Goal: Information Seeking & Learning: Learn about a topic

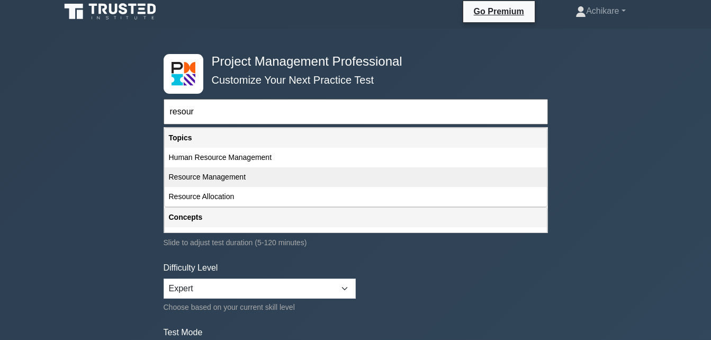
click at [227, 175] on div "Resource Management" at bounding box center [356, 177] width 382 height 20
type input "Resource Management"
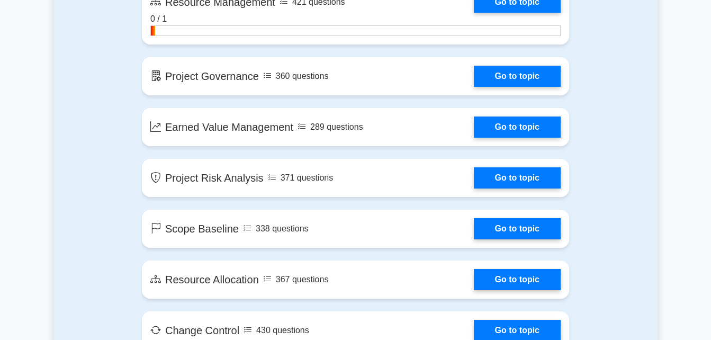
scroll to position [1880, 0]
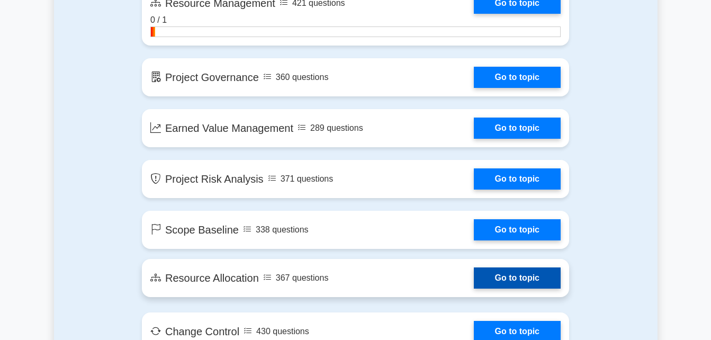
click at [522, 281] on link "Go to topic" at bounding box center [517, 277] width 87 height 21
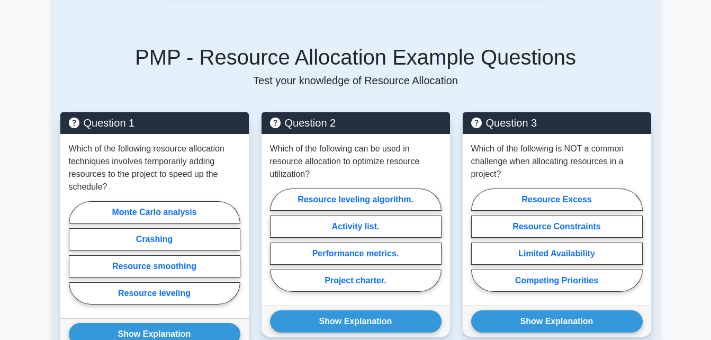
scroll to position [747, 0]
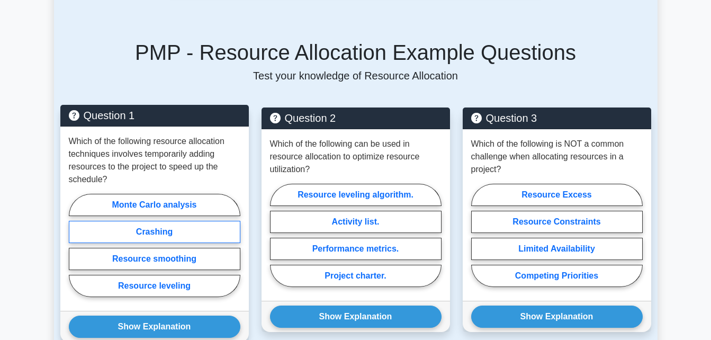
click at [164, 221] on label "Crashing" at bounding box center [155, 232] width 172 height 22
click at [76, 245] on input "Crashing" at bounding box center [72, 248] width 7 height 7
radio input "true"
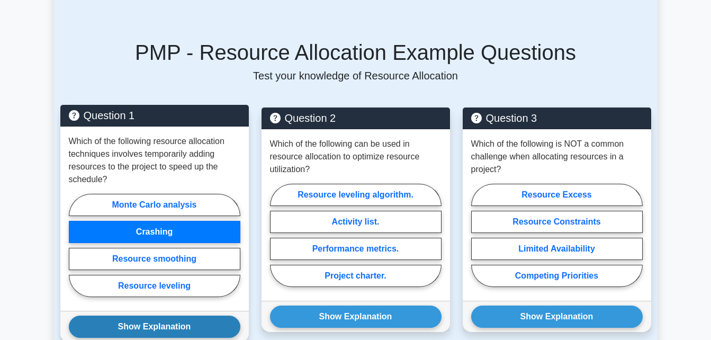
click at [176, 315] on button "Show Explanation" at bounding box center [155, 326] width 172 height 22
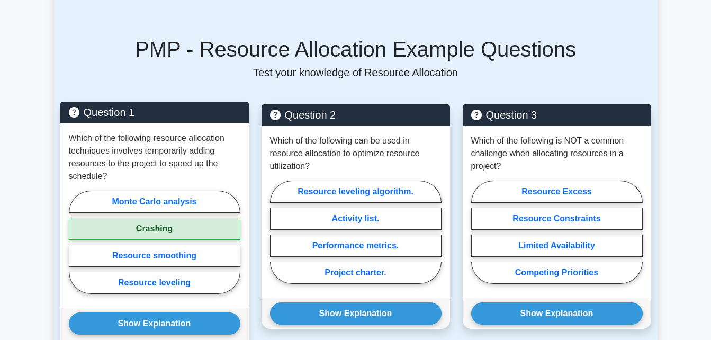
scroll to position [747, 0]
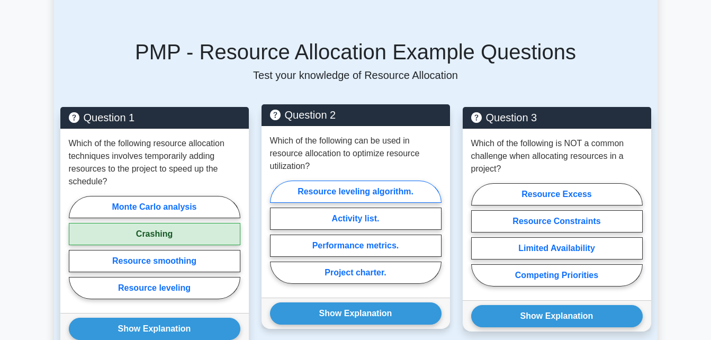
click at [372, 181] on label "Resource leveling algorithm." at bounding box center [356, 192] width 172 height 22
click at [277, 232] on input "Resource leveling algorithm." at bounding box center [273, 235] width 7 height 7
radio input "true"
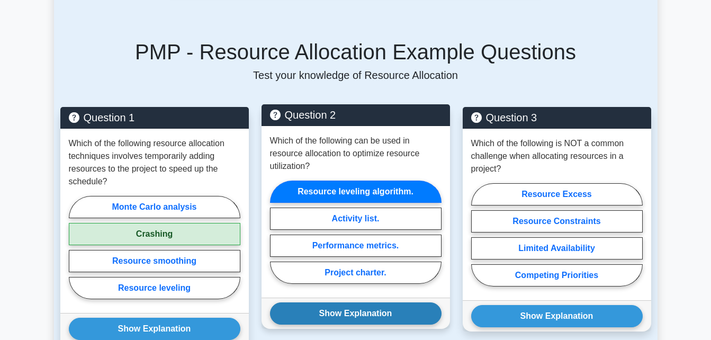
click at [349, 302] on button "Show Explanation" at bounding box center [356, 313] width 172 height 22
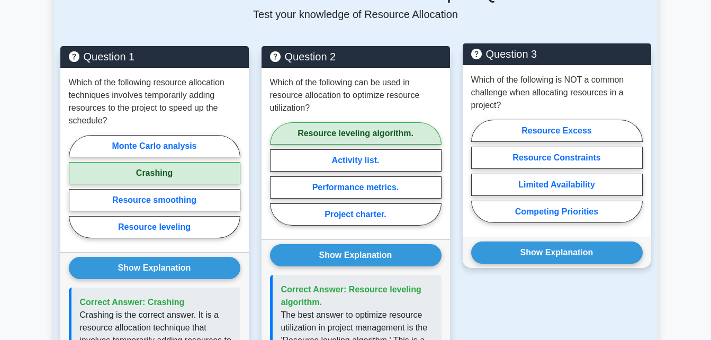
scroll to position [809, 0]
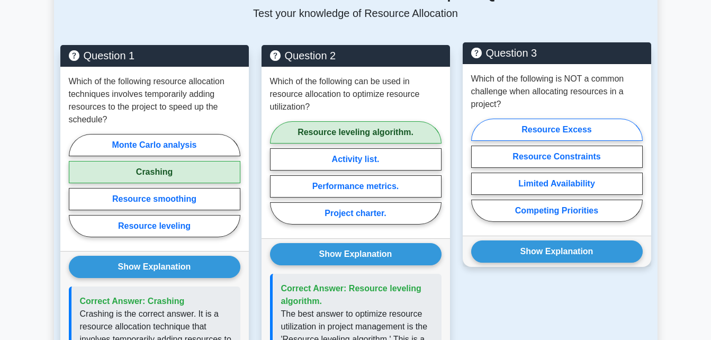
click at [572, 119] on label "Resource Excess" at bounding box center [557, 130] width 172 height 22
click at [478, 170] on input "Resource Excess" at bounding box center [474, 173] width 7 height 7
radio input "true"
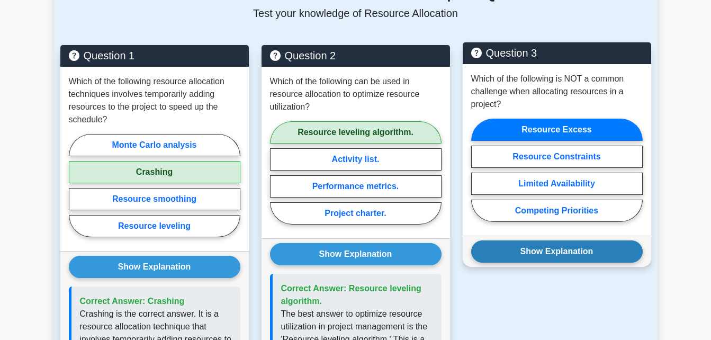
click at [544, 240] on button "Show Explanation" at bounding box center [557, 251] width 172 height 22
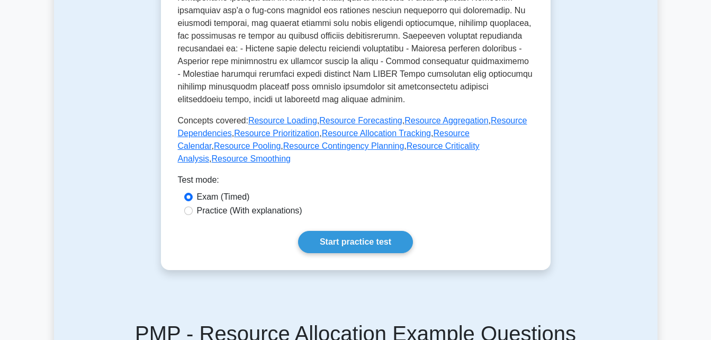
scroll to position [462, 0]
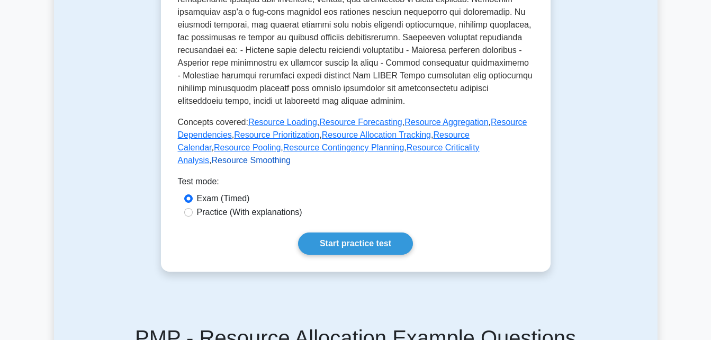
click at [291, 156] on link "Resource Smoothing" at bounding box center [251, 160] width 79 height 9
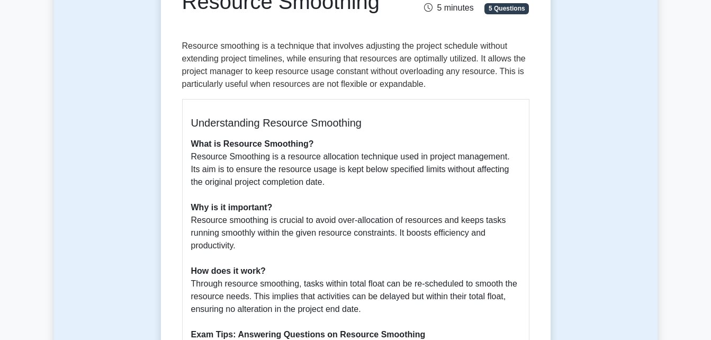
scroll to position [139, 0]
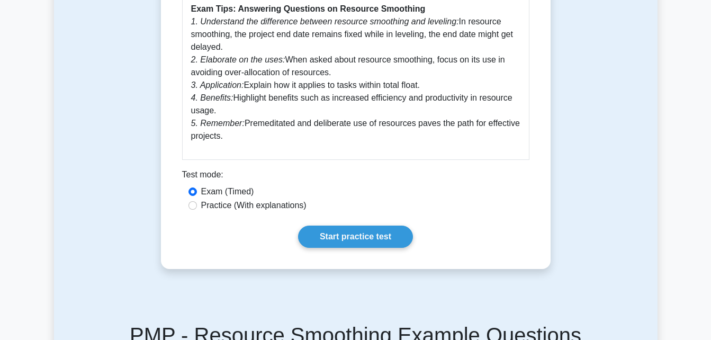
scroll to position [464, 0]
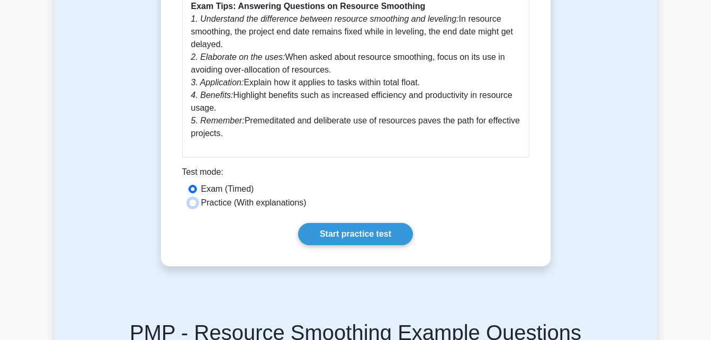
click at [194, 204] on input "Practice (With explanations)" at bounding box center [192, 203] width 8 height 8
radio input "true"
click at [339, 238] on link "Start practice test" at bounding box center [355, 234] width 115 height 22
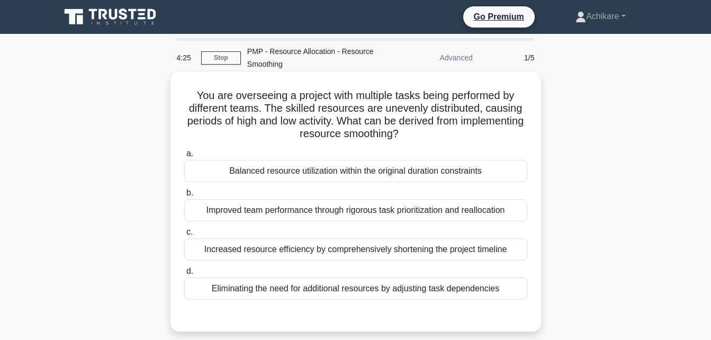
click at [271, 174] on div "Balanced resource utilization within the original duration constraints" at bounding box center [355, 171] width 343 height 22
click at [184, 157] on input "a. Balanced resource utilization within the original duration constraints" at bounding box center [184, 153] width 0 height 7
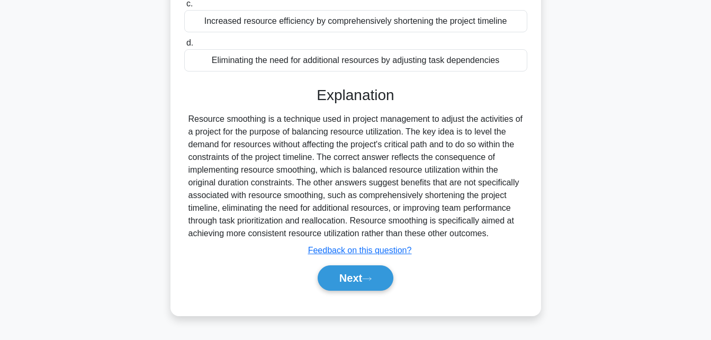
scroll to position [232, 0]
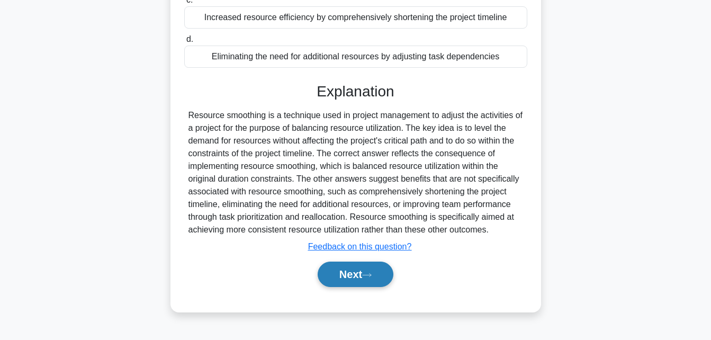
click at [346, 275] on button "Next" at bounding box center [356, 274] width 76 height 25
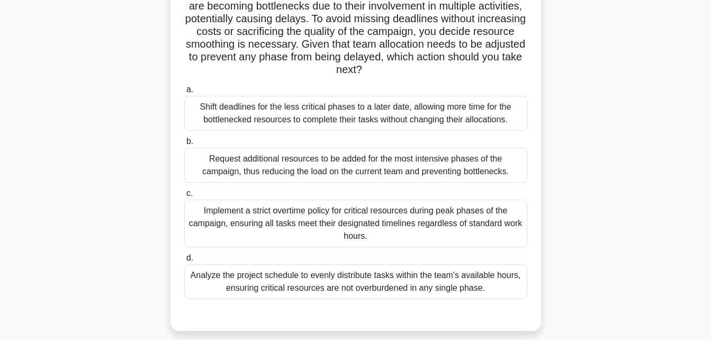
scroll to position [155, 0]
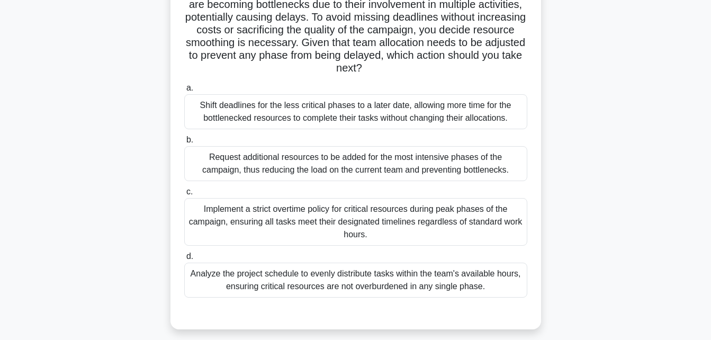
click at [224, 107] on div "Shift deadlines for the less critical phases to a later date, allowing more tim…" at bounding box center [355, 111] width 343 height 35
click at [184, 92] on input "a. Shift deadlines for the less critical phases to a later date, allowing more …" at bounding box center [184, 88] width 0 height 7
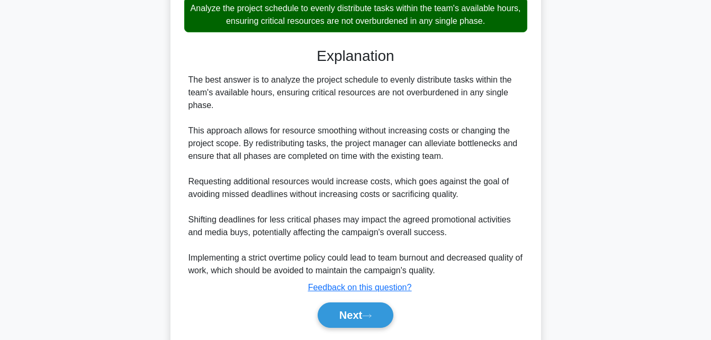
scroll to position [454, 0]
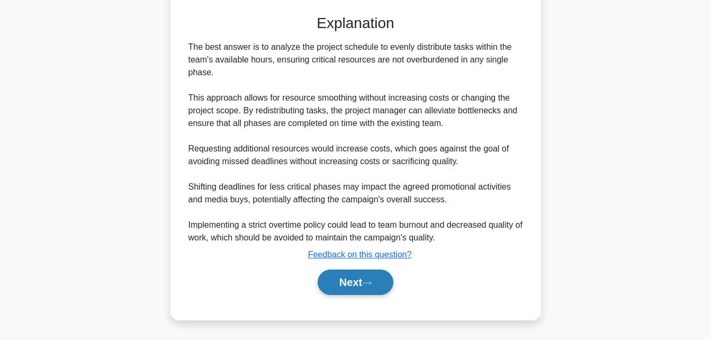
click at [337, 289] on button "Next" at bounding box center [356, 281] width 76 height 25
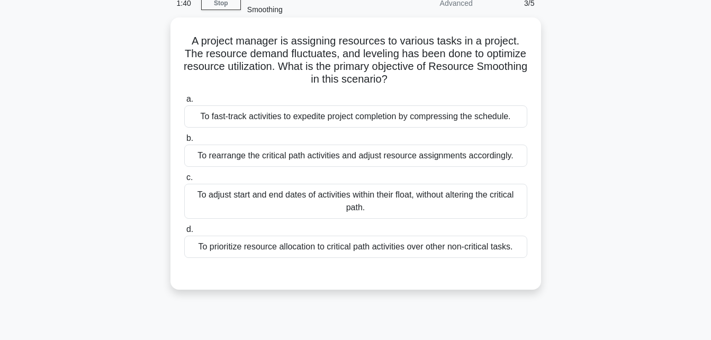
scroll to position [56, 0]
click at [374, 205] on div "To adjust start and end dates of activities within their float, without alterin…" at bounding box center [355, 200] width 343 height 35
click at [184, 180] on input "c. To adjust start and end dates of activities within their float, without alte…" at bounding box center [184, 176] width 0 height 7
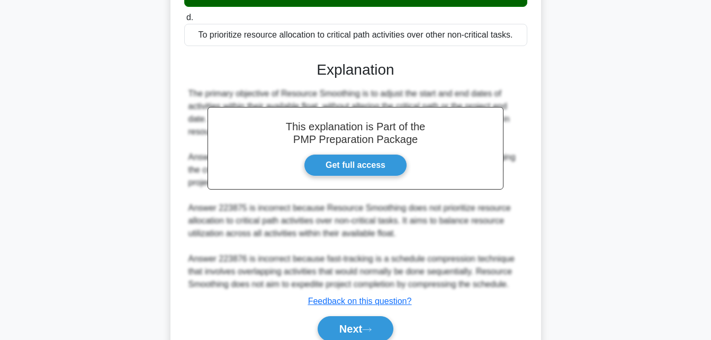
scroll to position [288, 0]
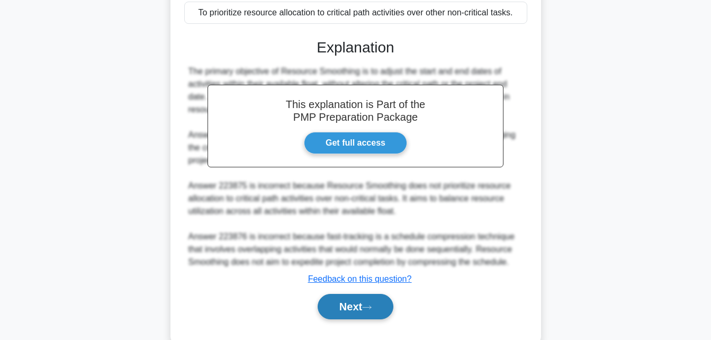
click at [363, 304] on button "Next" at bounding box center [356, 306] width 76 height 25
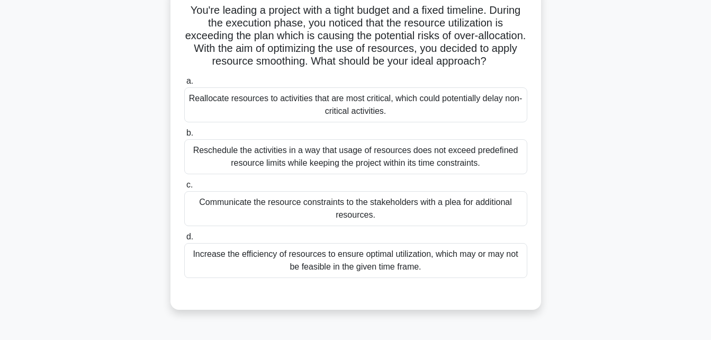
scroll to position [89, 0]
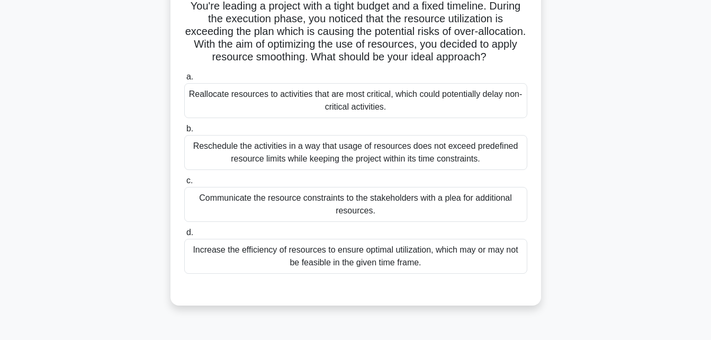
click at [288, 158] on div "Reschedule the activities in a way that usage of resources does not exceed pred…" at bounding box center [355, 152] width 343 height 35
click at [184, 132] on input "b. Reschedule the activities in a way that usage of resources does not exceed p…" at bounding box center [184, 128] width 0 height 7
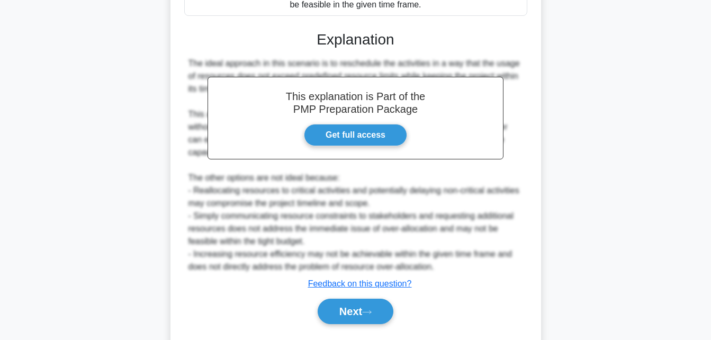
scroll to position [377, 0]
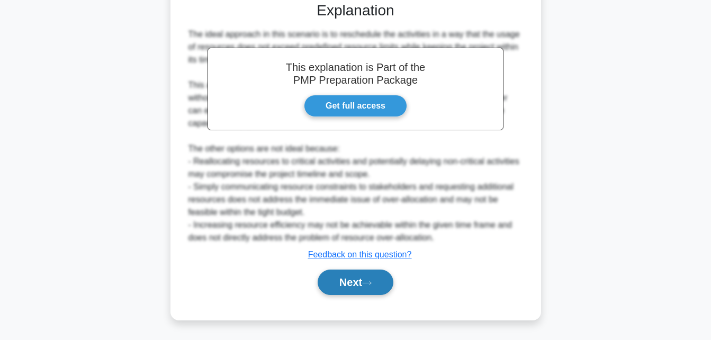
click at [346, 287] on button "Next" at bounding box center [356, 281] width 76 height 25
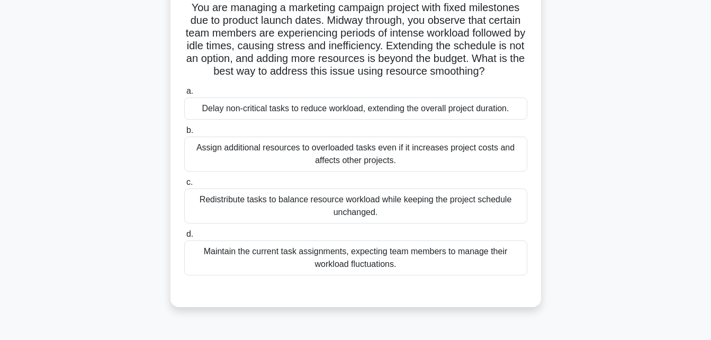
scroll to position [88, 0]
click at [373, 209] on div "Redistribute tasks to balance resource workload while keeping the project sched…" at bounding box center [355, 205] width 343 height 35
click at [184, 185] on input "c. Redistribute tasks to balance resource workload while keeping the project sc…" at bounding box center [184, 181] width 0 height 7
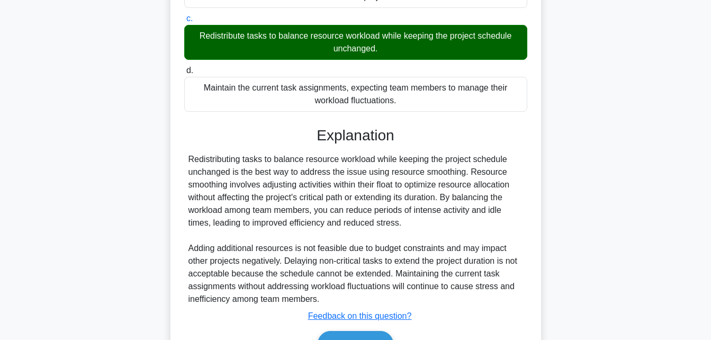
scroll to position [313, 0]
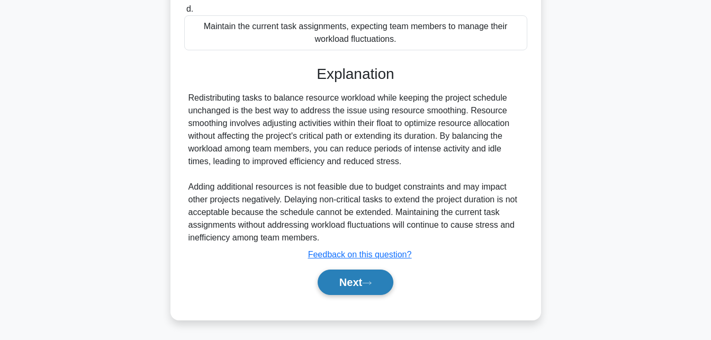
click at [342, 285] on button "Next" at bounding box center [356, 281] width 76 height 25
click at [349, 281] on div "Next" at bounding box center [355, 281] width 347 height 25
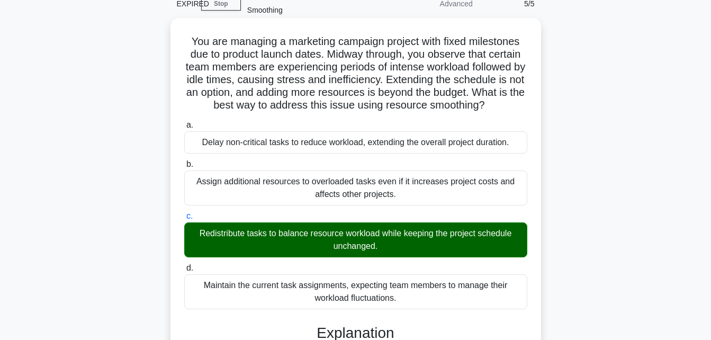
scroll to position [53, 0]
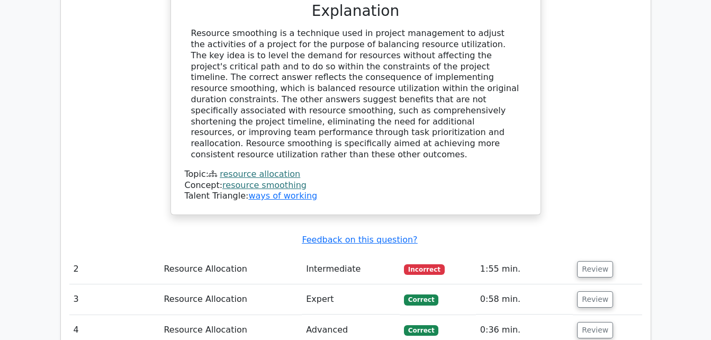
scroll to position [1156, 0]
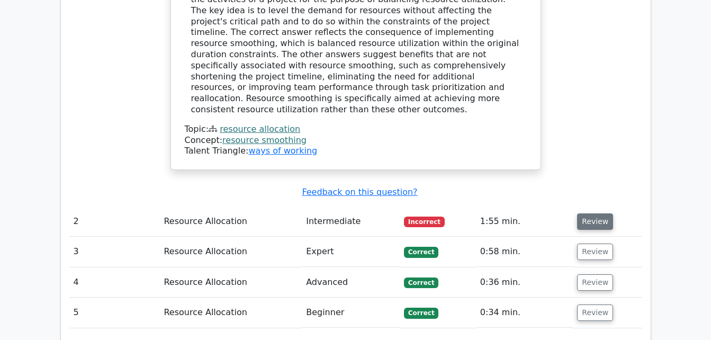
click at [592, 213] on button "Review" at bounding box center [595, 221] width 36 height 16
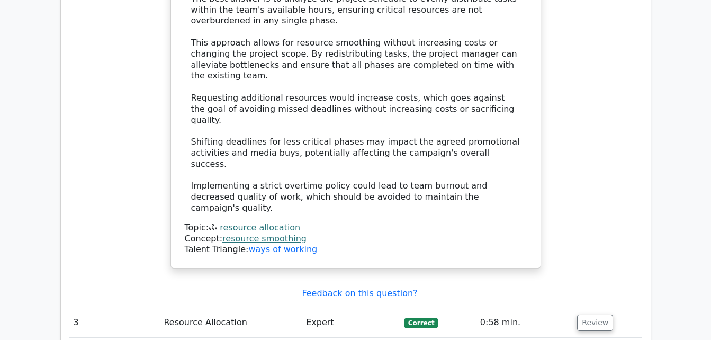
scroll to position [1842, 0]
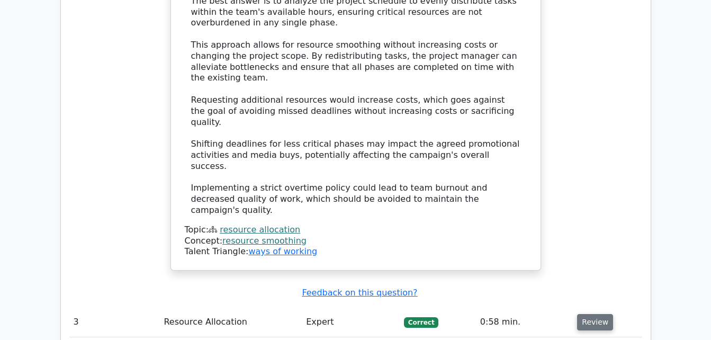
click at [587, 314] on button "Review" at bounding box center [595, 322] width 36 height 16
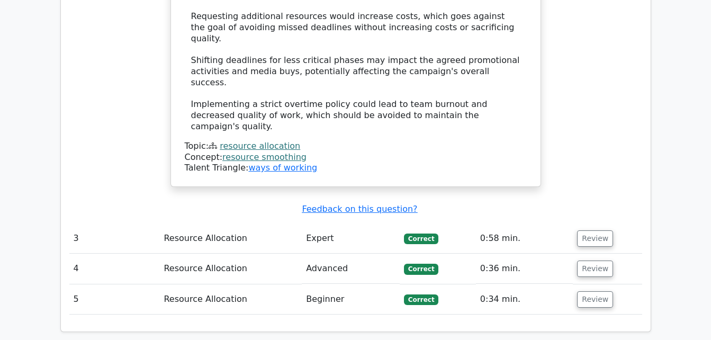
scroll to position [1925, 0]
click at [591, 231] on button "Review" at bounding box center [595, 239] width 36 height 16
click at [596, 231] on button "Review" at bounding box center [595, 239] width 36 height 16
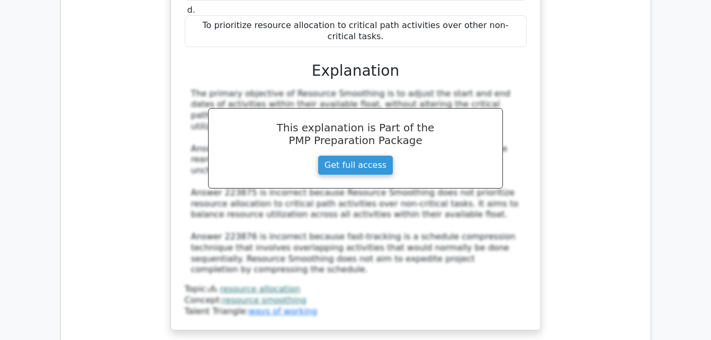
scroll to position [2388, 0]
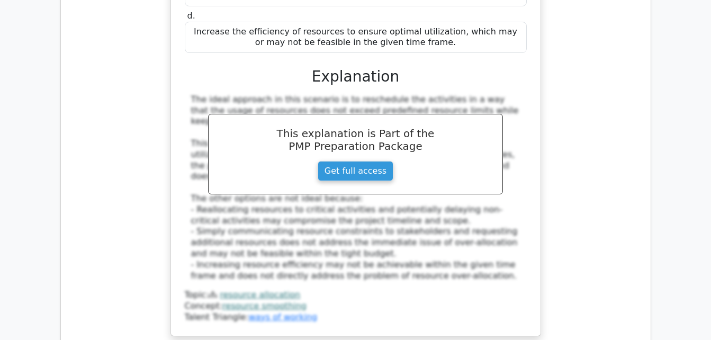
scroll to position [3025, 0]
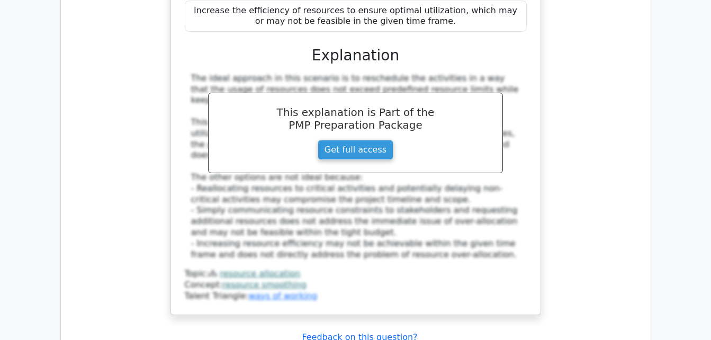
scroll to position [3050, 0]
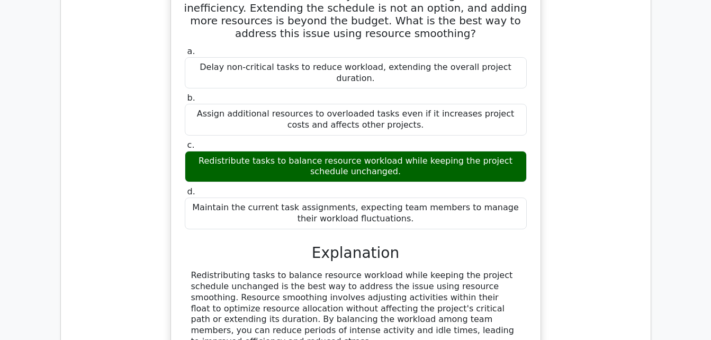
scroll to position [3497, 0]
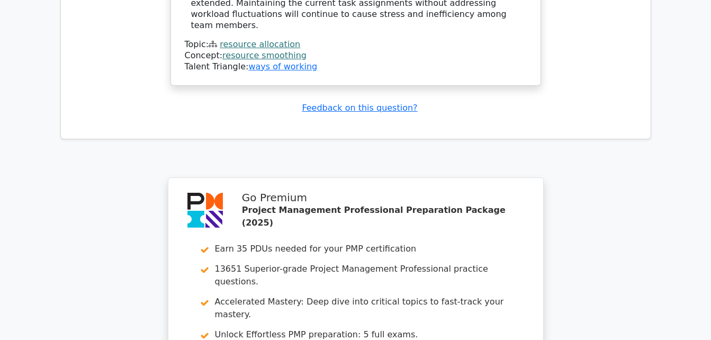
scroll to position [3894, 0]
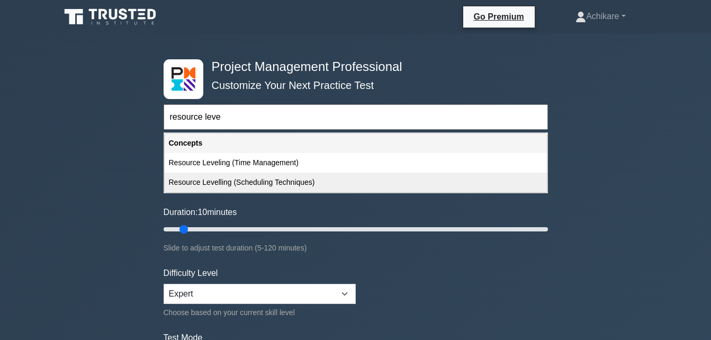
click at [246, 180] on div "Resource Levelling (Scheduling Techniques)" at bounding box center [356, 183] width 382 height 20
type input "Resource Levelling (Scheduling Techniques)"
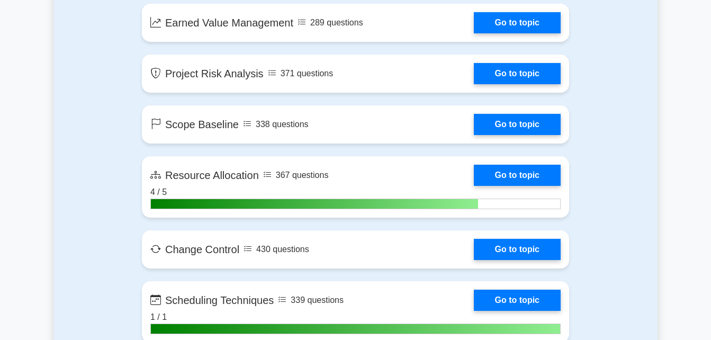
scroll to position [1988, 0]
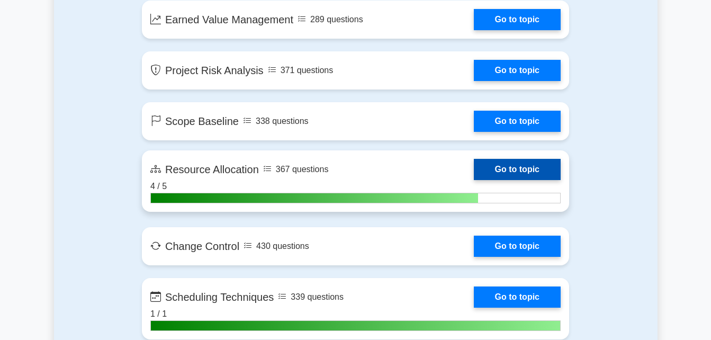
click at [519, 170] on link "Go to topic" at bounding box center [517, 169] width 87 height 21
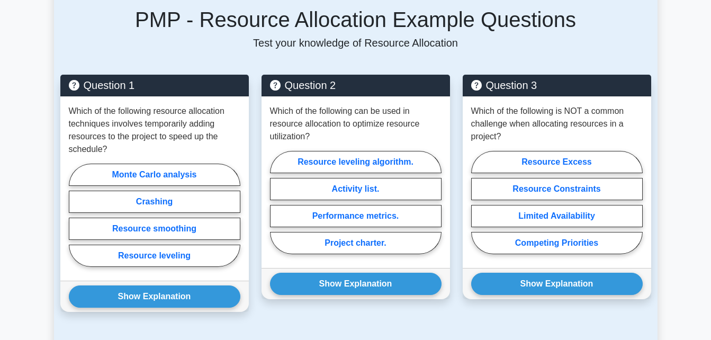
scroll to position [780, 0]
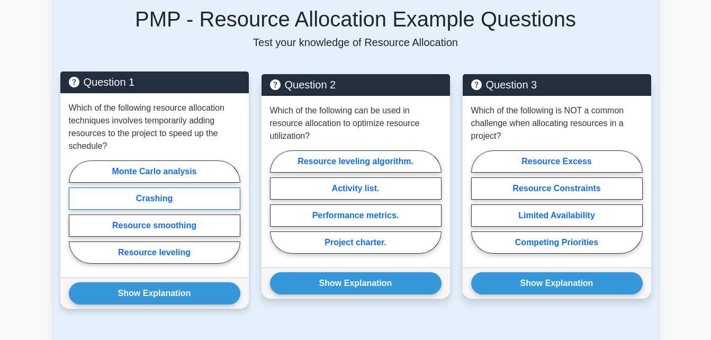
click at [173, 187] on label "Crashing" at bounding box center [155, 198] width 172 height 22
click at [76, 212] on input "Crashing" at bounding box center [72, 215] width 7 height 7
radio input "true"
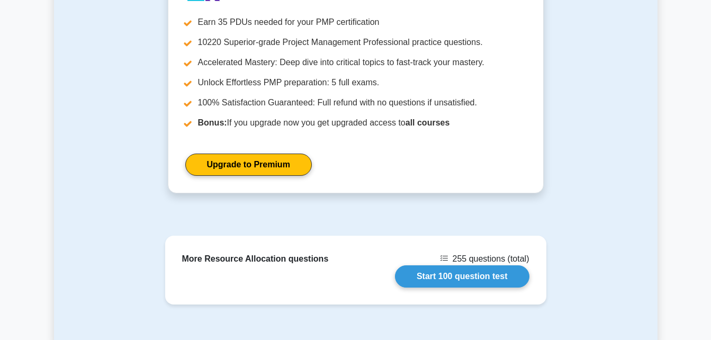
scroll to position [1286, 0]
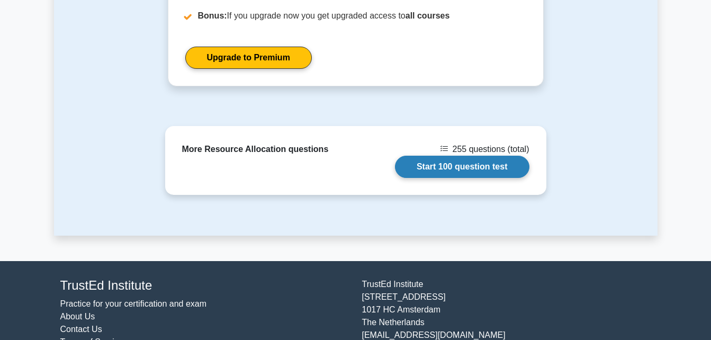
click at [459, 156] on link "Start 100 question test" at bounding box center [462, 167] width 134 height 22
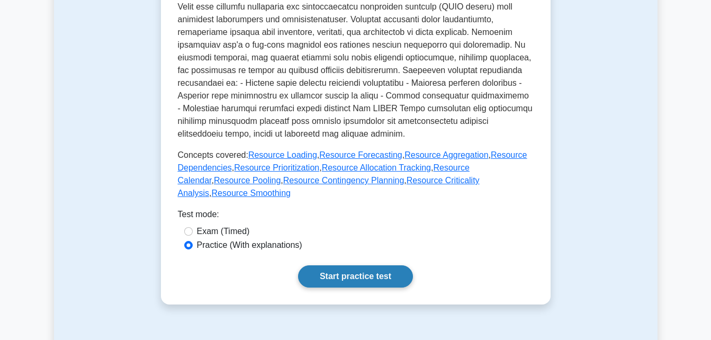
scroll to position [429, 0]
click at [347, 265] on link "Start practice test" at bounding box center [355, 276] width 115 height 22
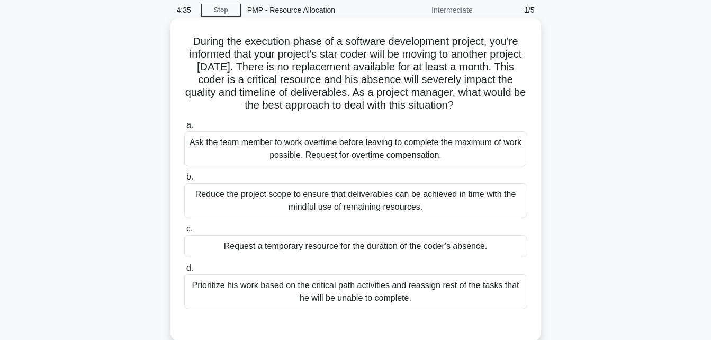
scroll to position [74, 0]
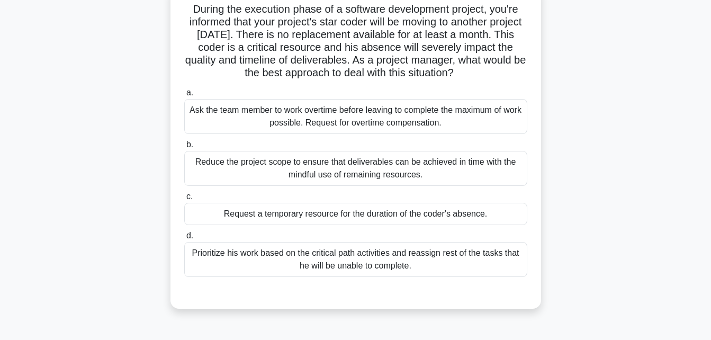
click at [463, 258] on div "Prioritize his work based on the critical path activities and reassign rest of …" at bounding box center [355, 259] width 343 height 35
click at [184, 239] on input "d. Prioritize his work based on the critical path activities and reassign rest …" at bounding box center [184, 235] width 0 height 7
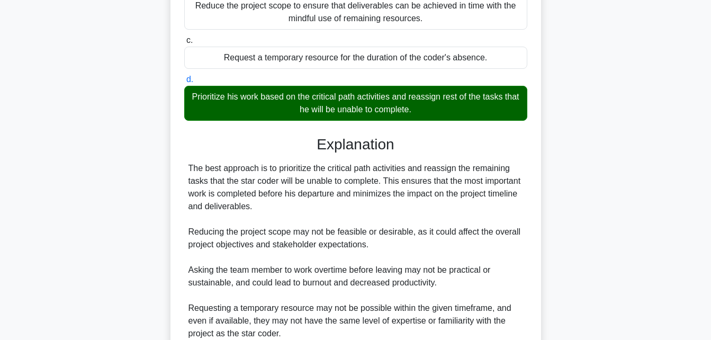
scroll to position [326, 0]
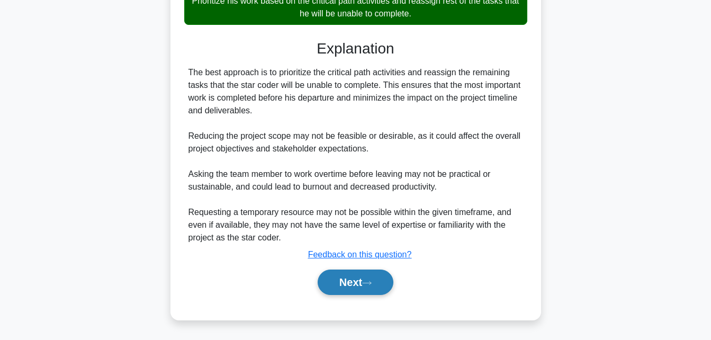
click at [345, 277] on button "Next" at bounding box center [356, 281] width 76 height 25
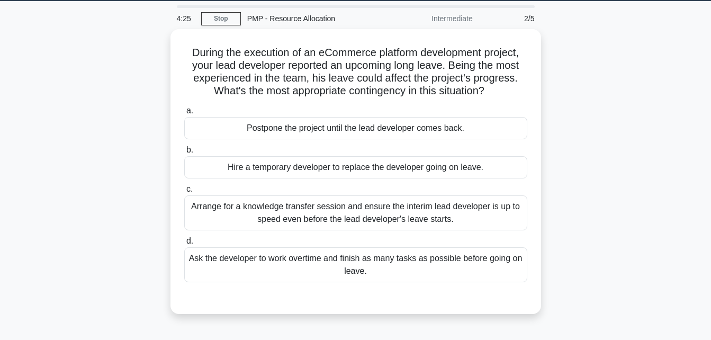
scroll to position [0, 0]
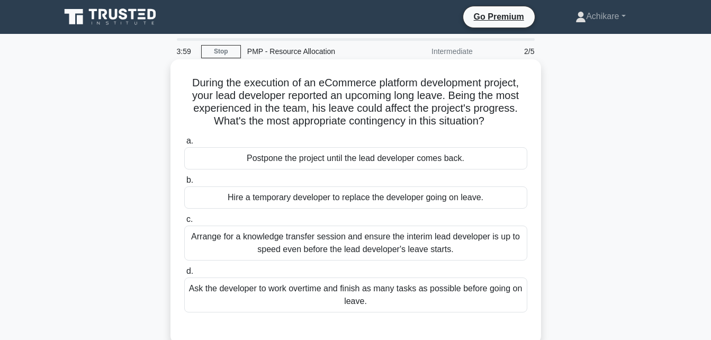
click at [366, 202] on div "Hire a temporary developer to replace the developer going on leave." at bounding box center [355, 197] width 343 height 22
click at [184, 184] on input "b. Hire a temporary developer to replace the developer going on leave." at bounding box center [184, 180] width 0 height 7
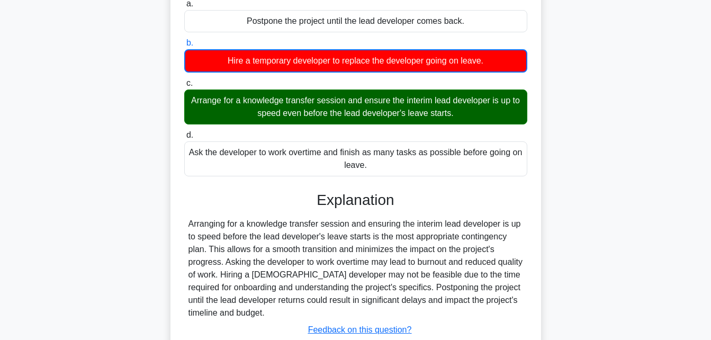
scroll to position [232, 0]
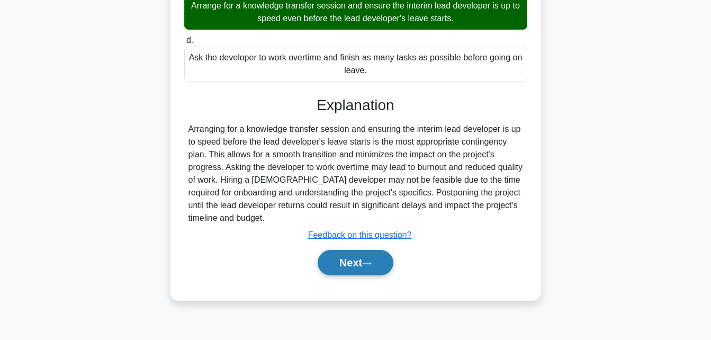
click at [345, 265] on button "Next" at bounding box center [356, 262] width 76 height 25
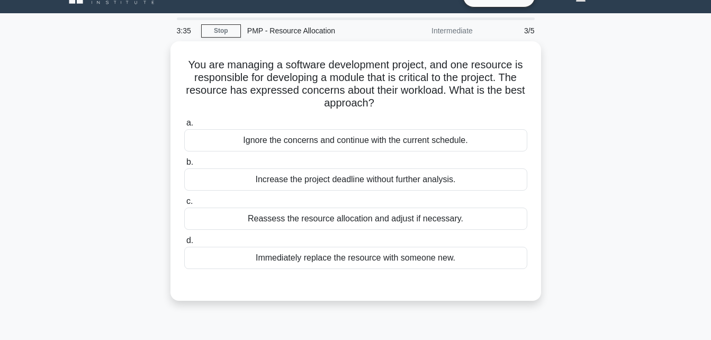
scroll to position [0, 0]
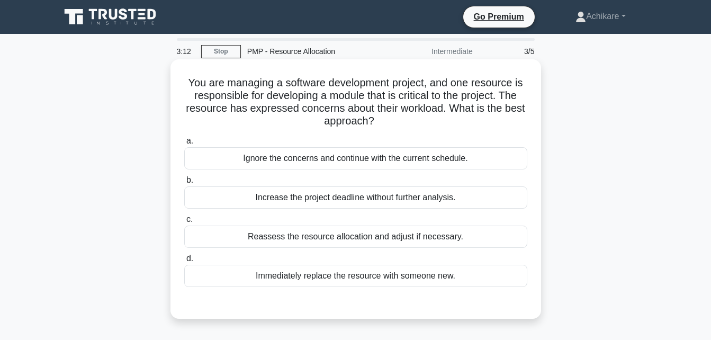
click at [337, 235] on div "Reassess the resource allocation and adjust if necessary." at bounding box center [355, 237] width 343 height 22
click at [184, 223] on input "c. Reassess the resource allocation and adjust if necessary." at bounding box center [184, 219] width 0 height 7
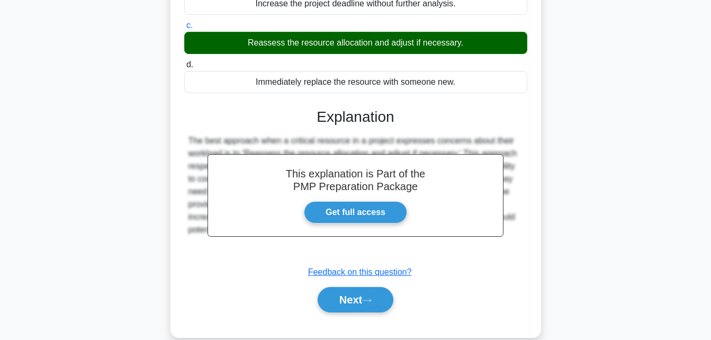
scroll to position [232, 0]
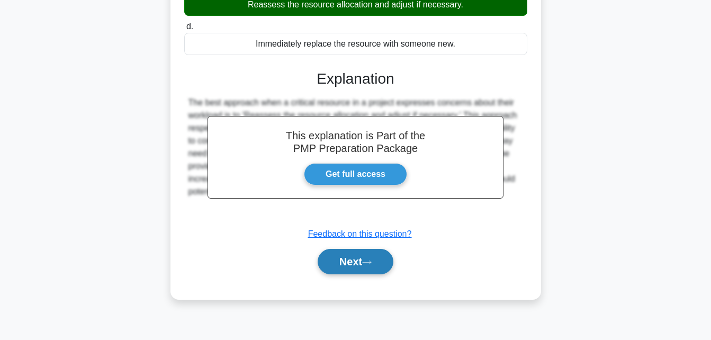
click at [360, 256] on button "Next" at bounding box center [356, 261] width 76 height 25
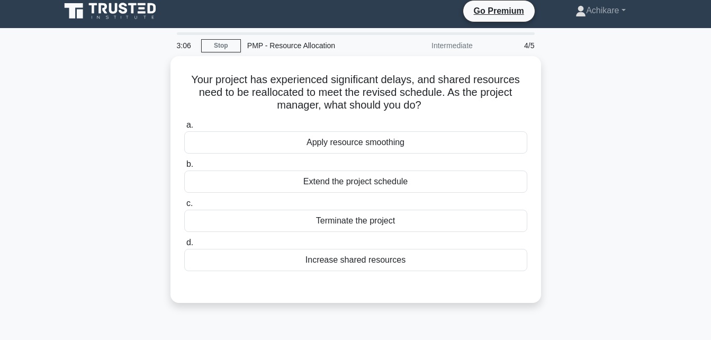
scroll to position [0, 0]
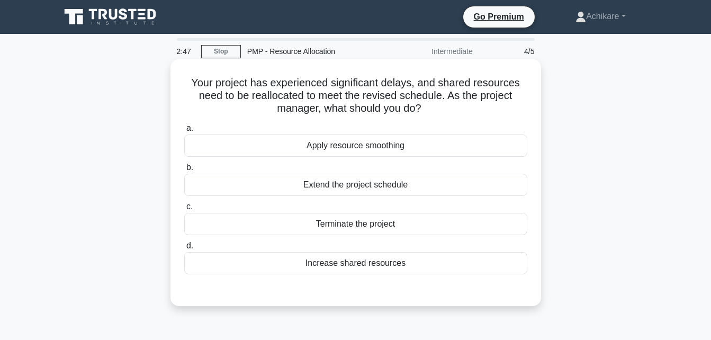
click at [348, 147] on div "Apply resource smoothing" at bounding box center [355, 145] width 343 height 22
click at [184, 132] on input "a. Apply resource smoothing" at bounding box center [184, 128] width 0 height 7
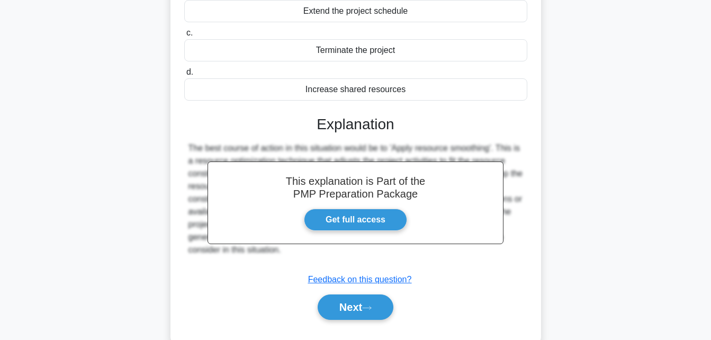
scroll to position [175, 0]
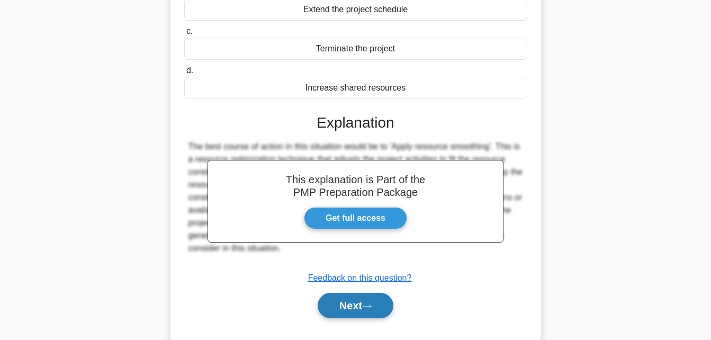
click at [340, 310] on button "Next" at bounding box center [356, 305] width 76 height 25
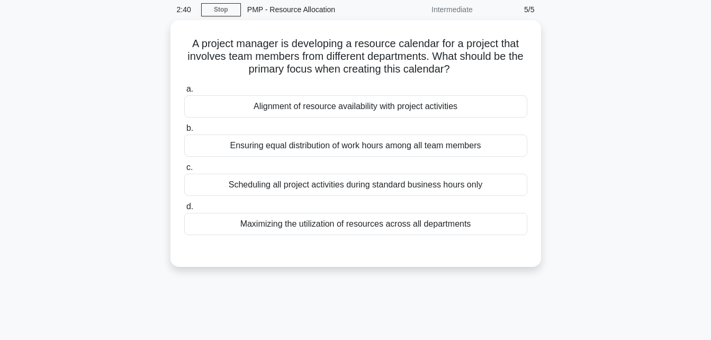
scroll to position [39, 0]
click at [380, 103] on div "Alignment of resource availability with project activities" at bounding box center [355, 106] width 343 height 22
click at [184, 93] on input "a. Alignment of resource availability with project activities" at bounding box center [184, 89] width 0 height 7
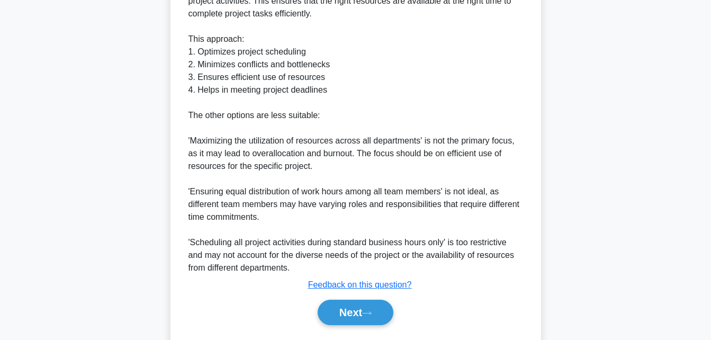
scroll to position [402, 0]
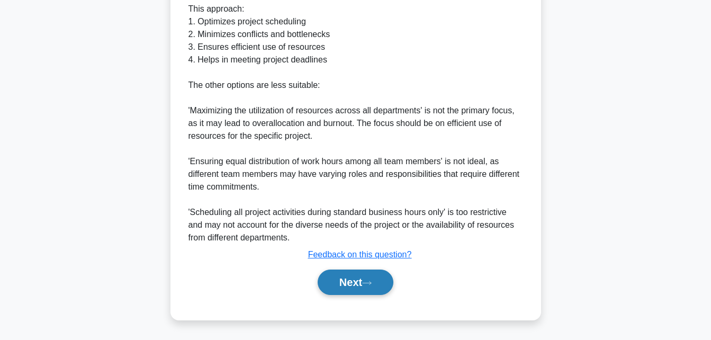
click at [341, 285] on button "Next" at bounding box center [356, 281] width 76 height 25
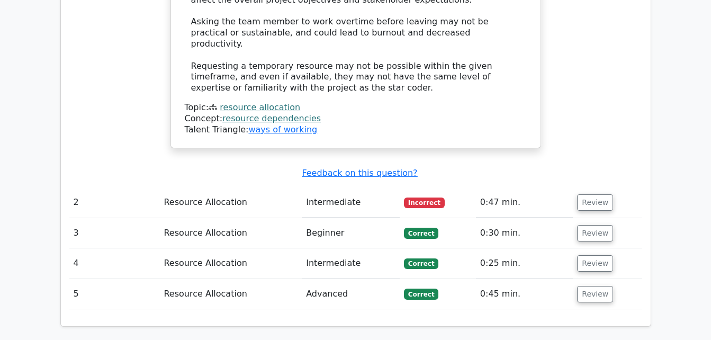
scroll to position [1257, 0]
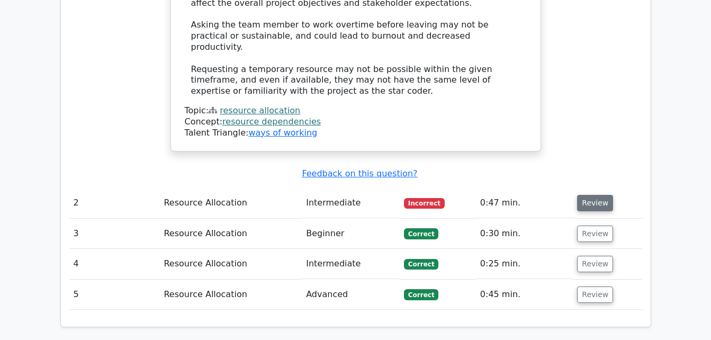
click at [588, 195] on button "Review" at bounding box center [595, 203] width 36 height 16
click at [594, 195] on button "Review" at bounding box center [595, 203] width 36 height 16
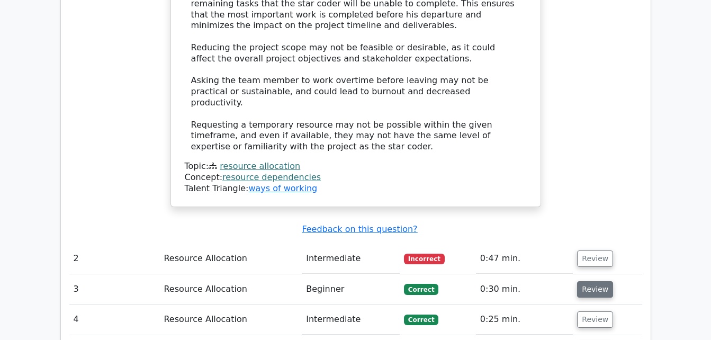
scroll to position [1201, 0]
click at [586, 251] on button "Review" at bounding box center [595, 259] width 36 height 16
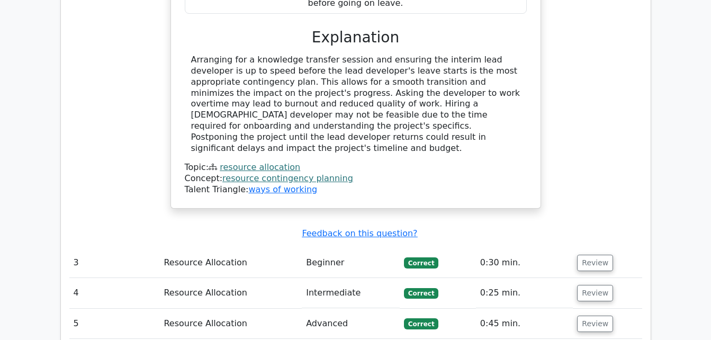
scroll to position [1712, 0]
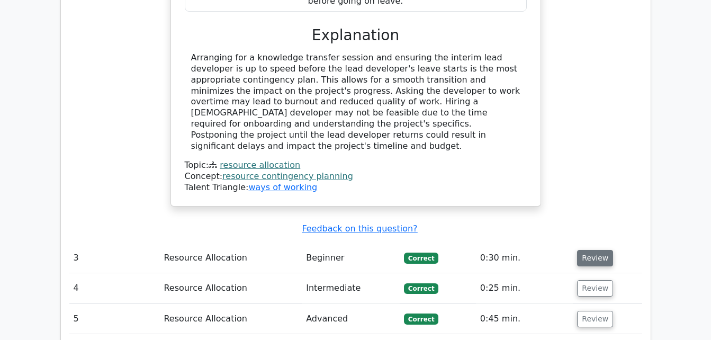
click at [588, 250] on button "Review" at bounding box center [595, 258] width 36 height 16
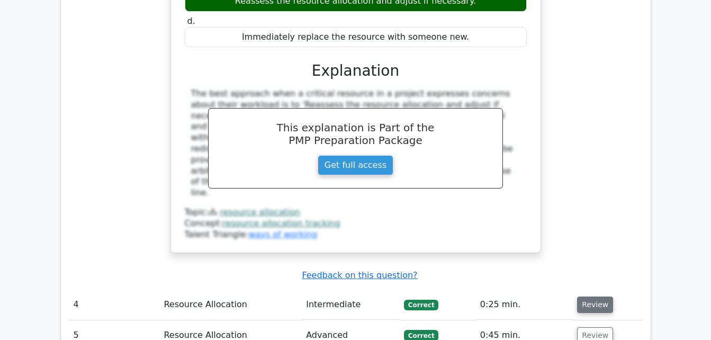
scroll to position [2165, 0]
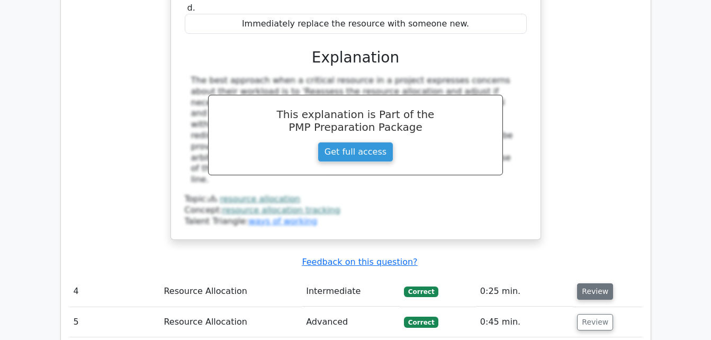
click at [597, 283] on button "Review" at bounding box center [595, 291] width 36 height 16
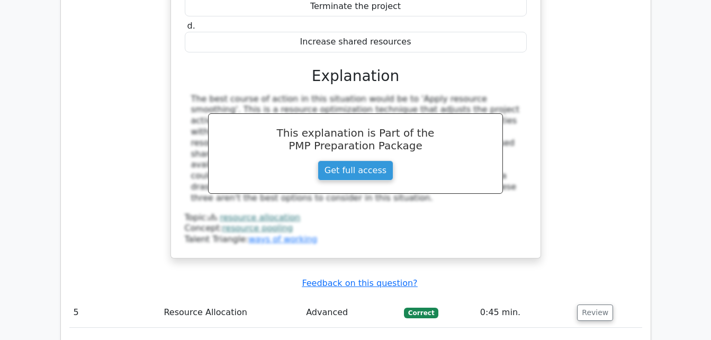
scroll to position [2629, 0]
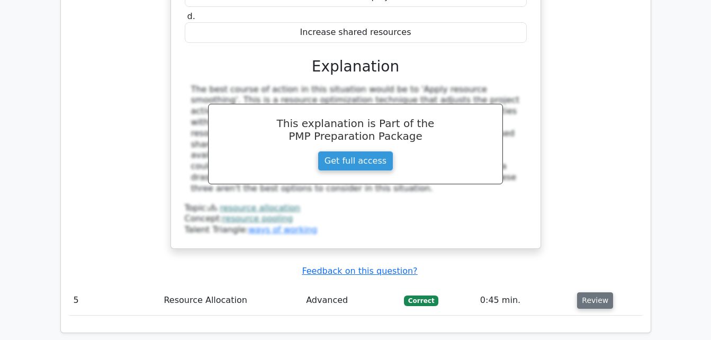
click at [589, 292] on button "Review" at bounding box center [595, 300] width 36 height 16
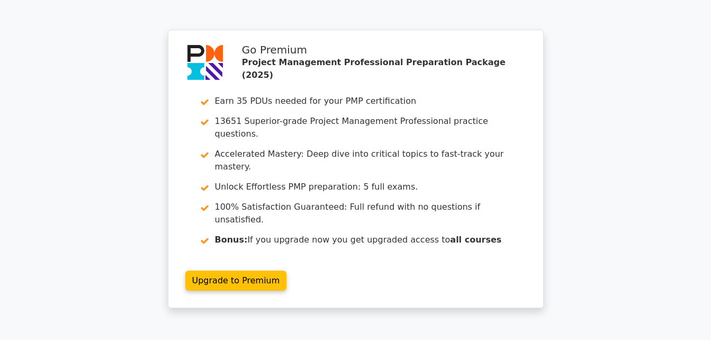
scroll to position [3648, 0]
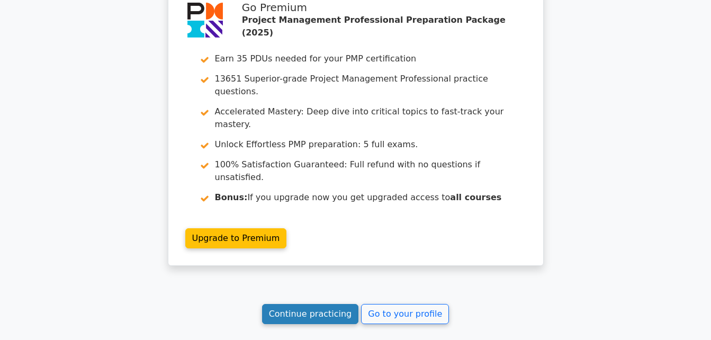
click at [320, 304] on link "Continue practicing" at bounding box center [310, 314] width 97 height 20
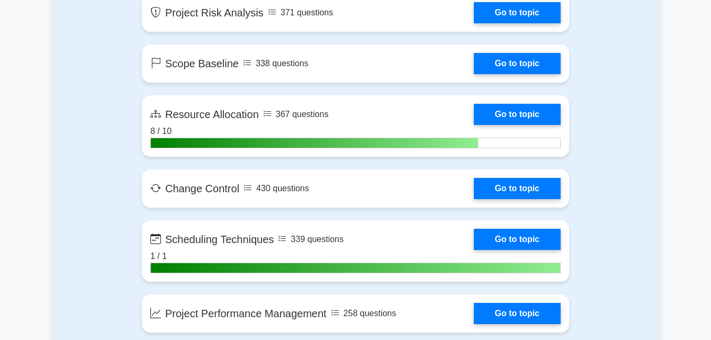
scroll to position [2046, 0]
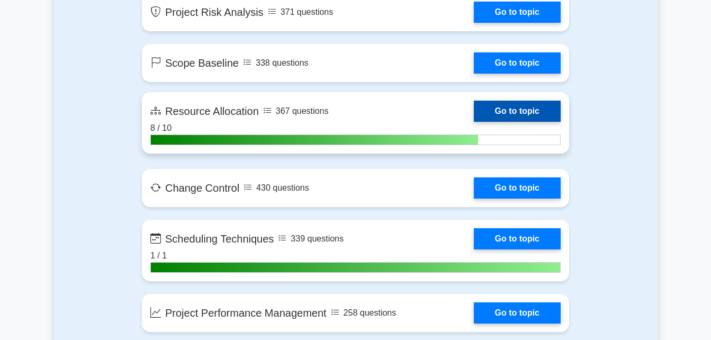
click at [518, 109] on link "Go to topic" at bounding box center [517, 111] width 87 height 21
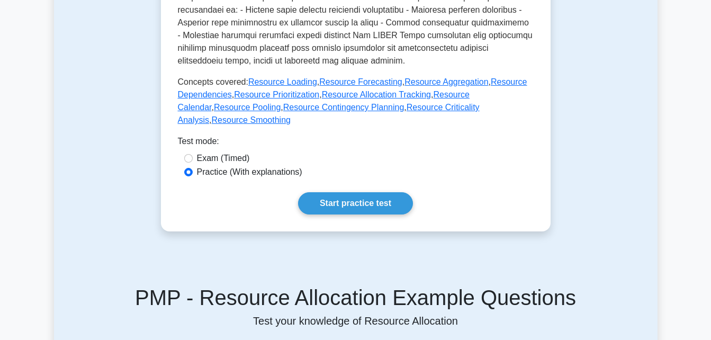
scroll to position [501, 0]
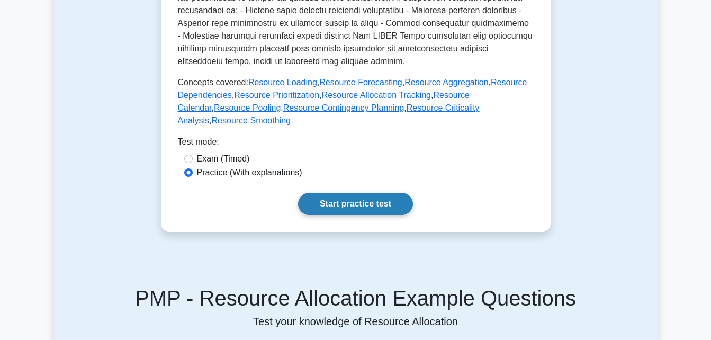
click at [348, 193] on link "Start practice test" at bounding box center [355, 204] width 115 height 22
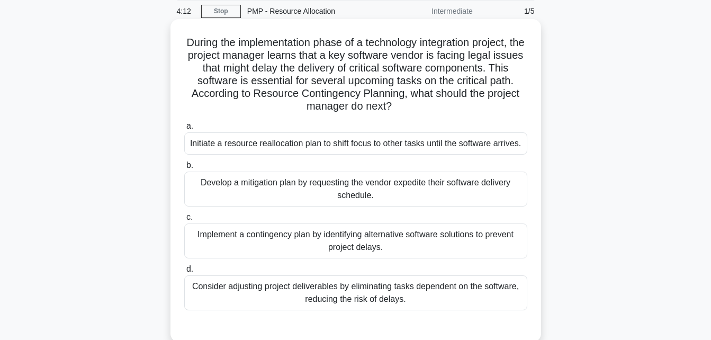
scroll to position [40, 0]
click at [374, 143] on div "Initiate a resource reallocation plan to shift focus to other tasks until the s…" at bounding box center [355, 144] width 343 height 22
click at [184, 130] on input "a. Initiate a resource reallocation plan to shift focus to other tasks until th…" at bounding box center [184, 126] width 0 height 7
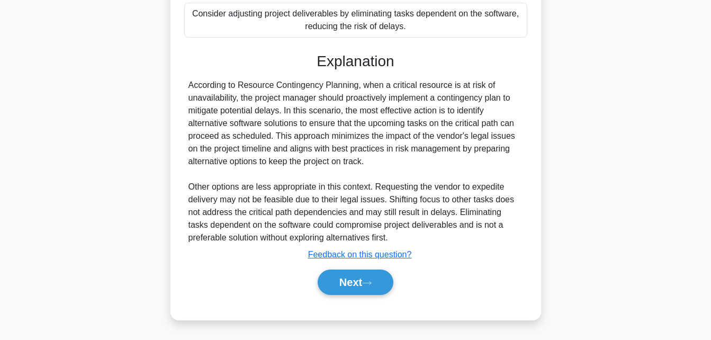
scroll to position [327, 0]
click at [349, 286] on button "Next" at bounding box center [356, 281] width 76 height 25
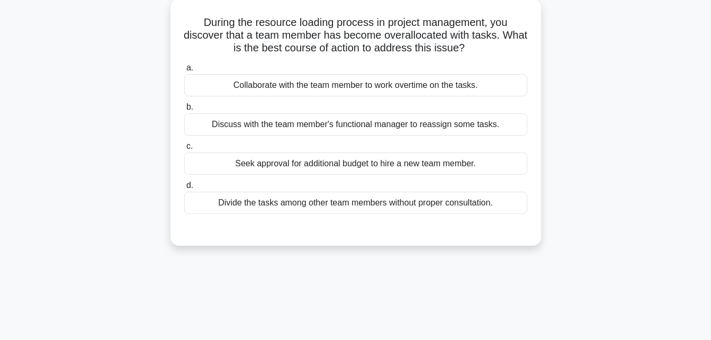
scroll to position [0, 0]
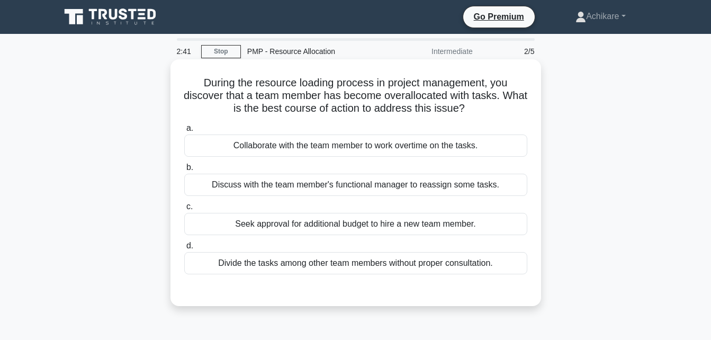
click at [294, 188] on div "Discuss with the team member's functional manager to reassign some tasks." at bounding box center [355, 185] width 343 height 22
click at [184, 171] on input "b. Discuss with the team member's functional manager to reassign some tasks." at bounding box center [184, 167] width 0 height 7
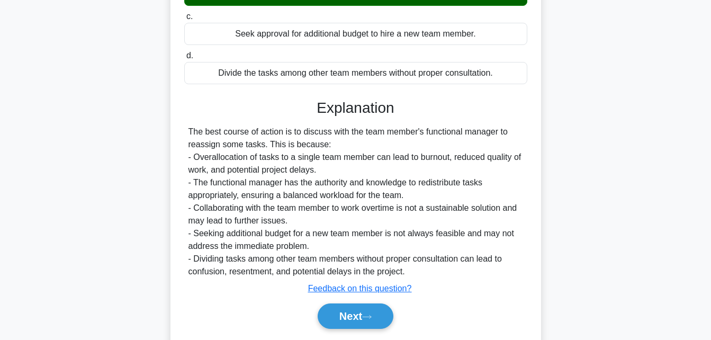
scroll to position [191, 0]
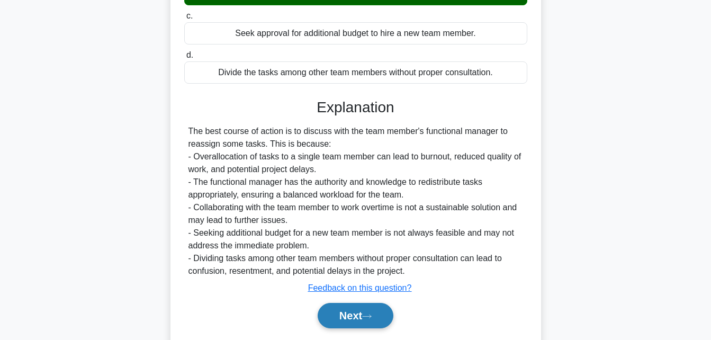
click at [350, 321] on button "Next" at bounding box center [356, 315] width 76 height 25
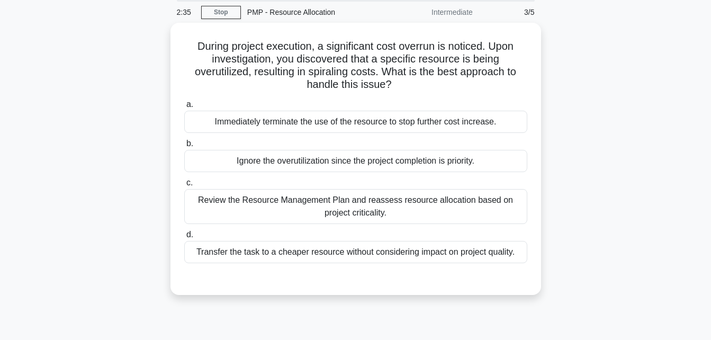
scroll to position [0, 0]
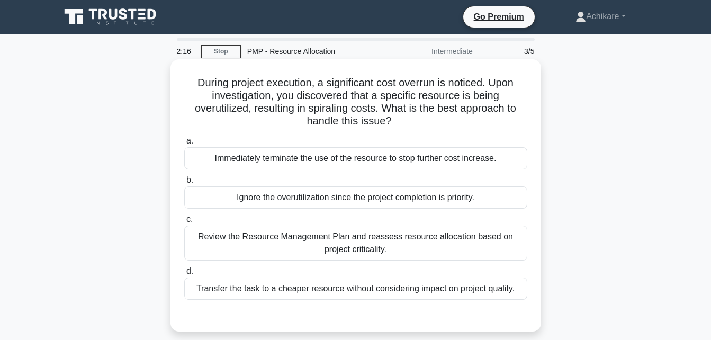
click at [386, 243] on div "Review the Resource Management Plan and reassess resource allocation based on p…" at bounding box center [355, 243] width 343 height 35
click at [184, 223] on input "c. Review the Resource Management Plan and reassess resource allocation based o…" at bounding box center [184, 219] width 0 height 7
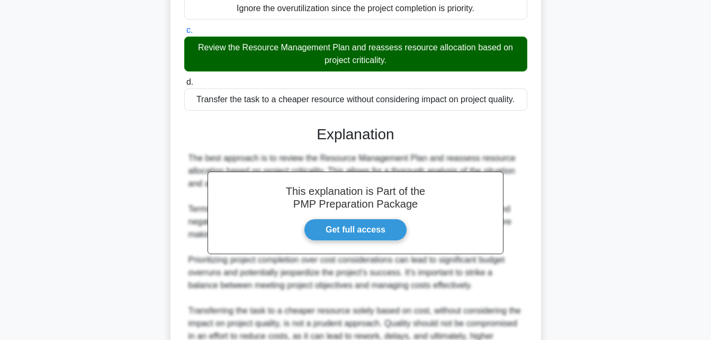
scroll to position [301, 0]
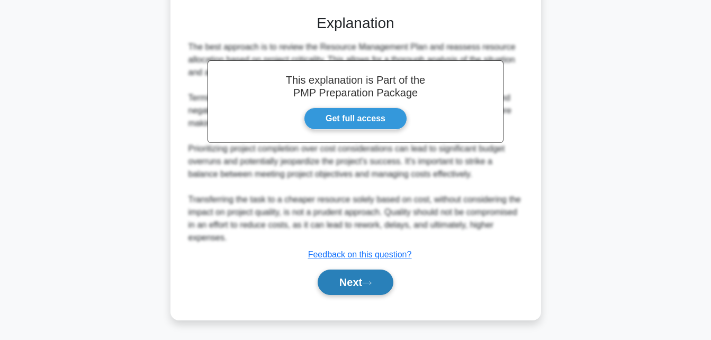
click at [356, 279] on button "Next" at bounding box center [356, 281] width 76 height 25
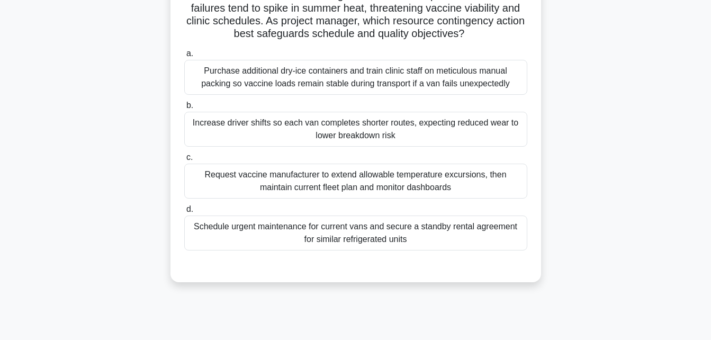
scroll to position [124, 0]
click at [393, 249] on div "Schedule urgent maintenance for current vans and secure a standby rental agreem…" at bounding box center [355, 234] width 343 height 35
click at [184, 214] on input "d. Schedule urgent maintenance for current vans and secure a standby rental agr…" at bounding box center [184, 210] width 0 height 7
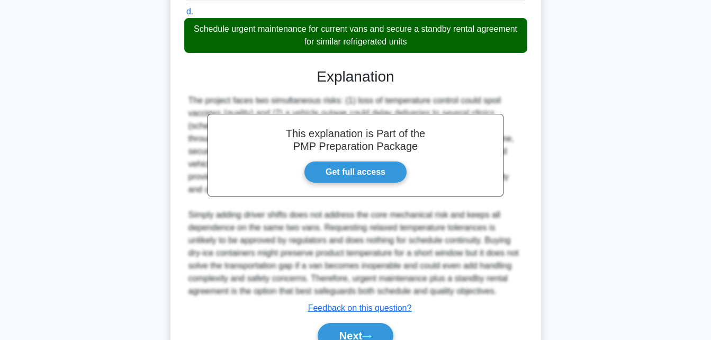
scroll to position [390, 0]
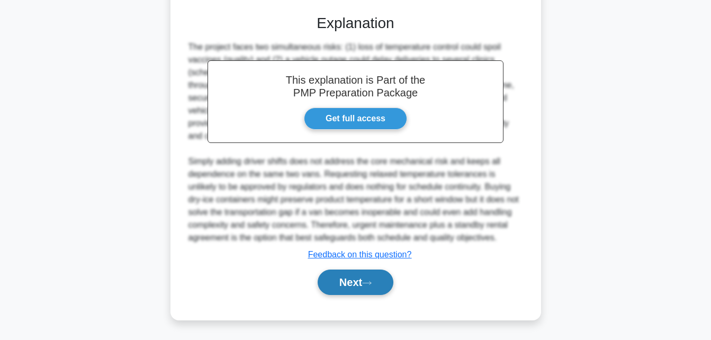
click at [337, 284] on button "Next" at bounding box center [356, 281] width 76 height 25
click at [348, 283] on button "Next" at bounding box center [356, 281] width 76 height 25
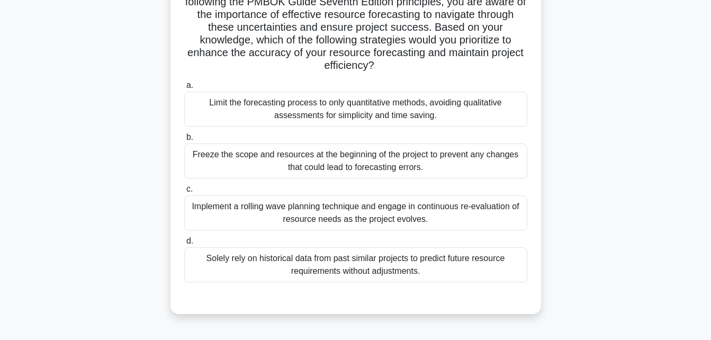
scroll to position [182, 0]
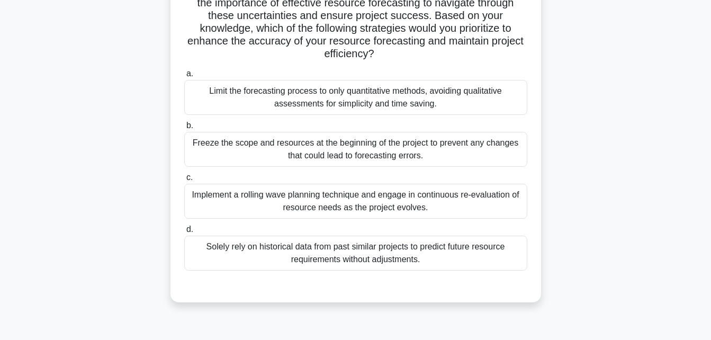
click at [336, 205] on div "Implement a rolling wave planning technique and engage in continuous re-evaluat…" at bounding box center [355, 201] width 343 height 35
click at [184, 181] on input "c. Implement a rolling wave planning technique and engage in continuous re-eval…" at bounding box center [184, 177] width 0 height 7
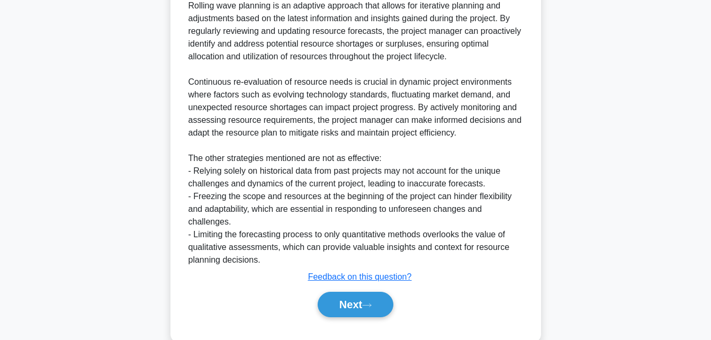
scroll to position [567, 0]
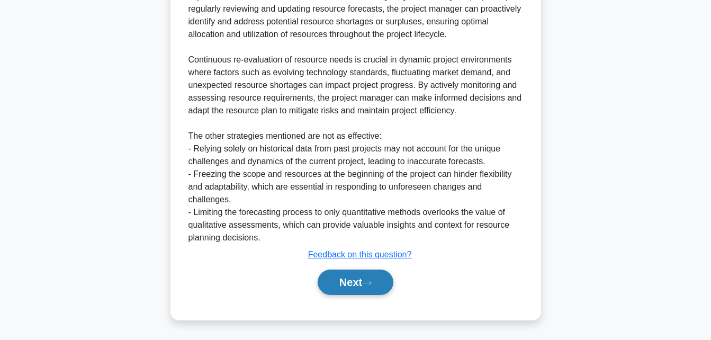
click at [349, 289] on button "Next" at bounding box center [356, 281] width 76 height 25
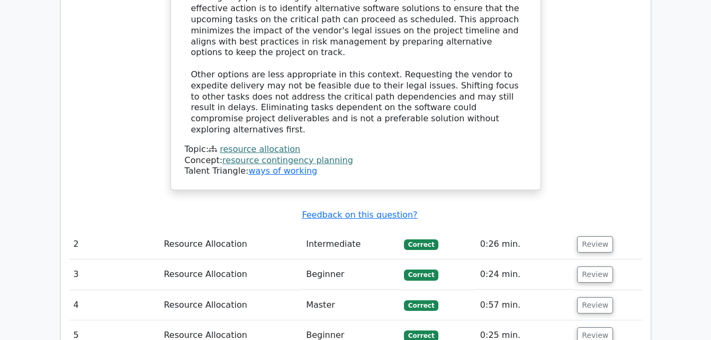
scroll to position [1252, 0]
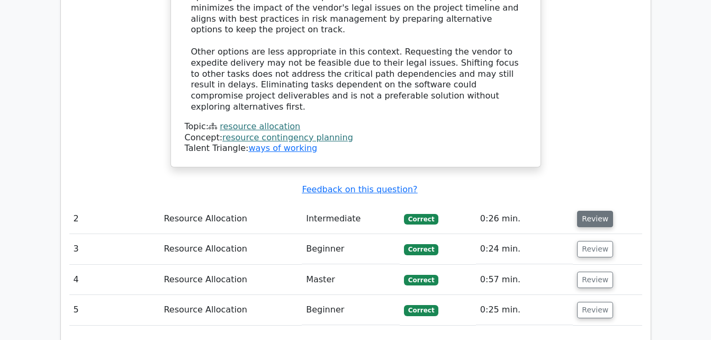
click at [589, 211] on button "Review" at bounding box center [595, 219] width 36 height 16
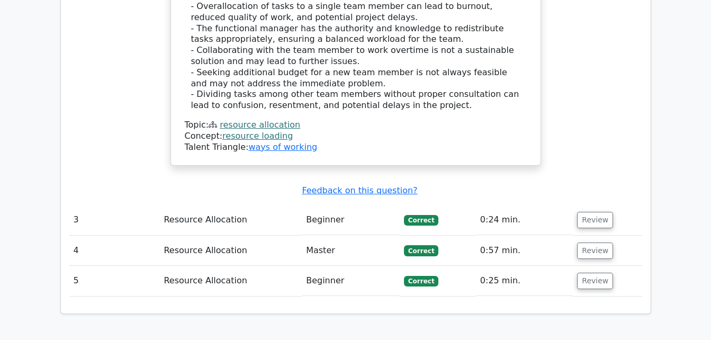
scroll to position [1760, 0]
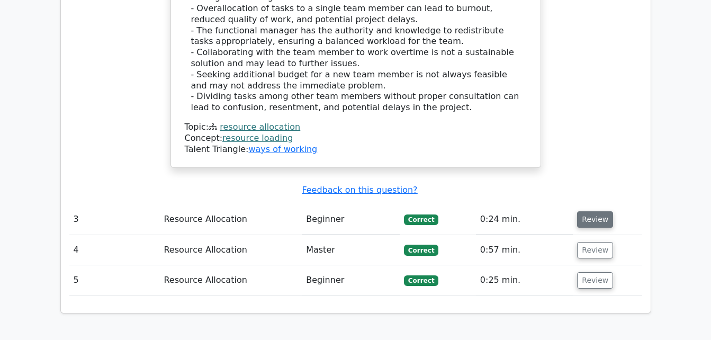
click at [592, 211] on button "Review" at bounding box center [595, 219] width 36 height 16
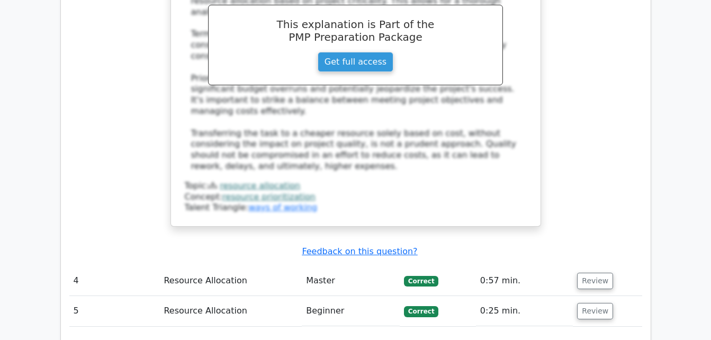
scroll to position [2289, 0]
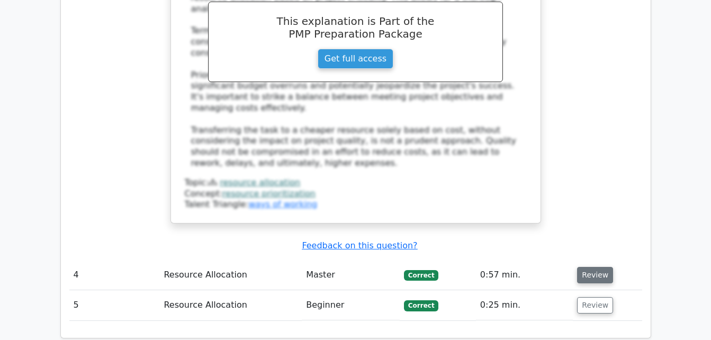
click at [589, 267] on button "Review" at bounding box center [595, 275] width 36 height 16
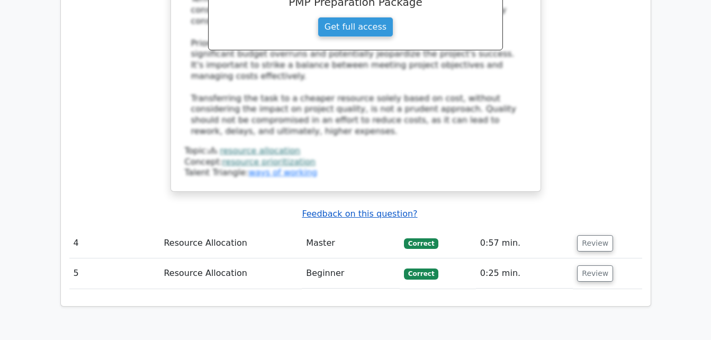
scroll to position [2322, 0]
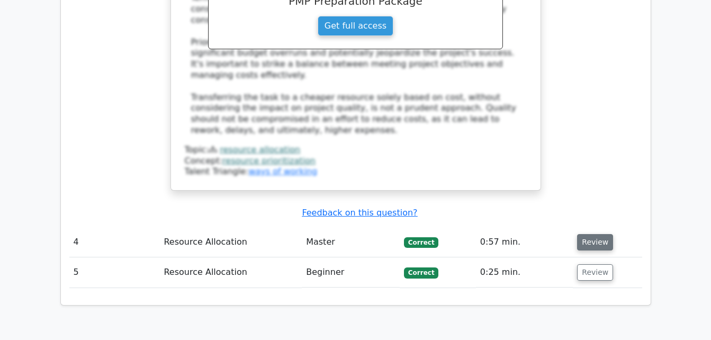
click at [594, 234] on button "Review" at bounding box center [595, 242] width 36 height 16
click at [586, 234] on button "Review" at bounding box center [595, 242] width 36 height 16
click at [587, 234] on button "Review" at bounding box center [595, 242] width 36 height 16
click at [597, 234] on button "Review" at bounding box center [595, 242] width 36 height 16
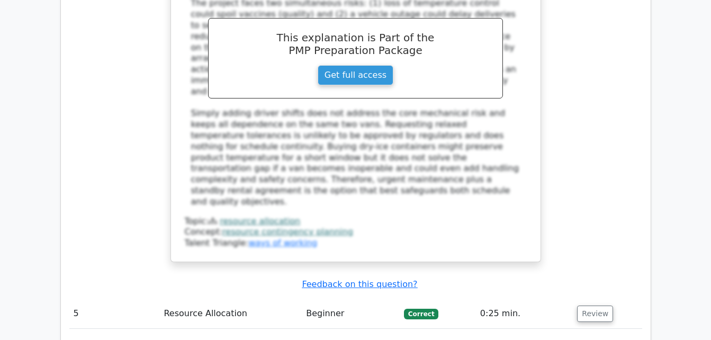
scroll to position [2943, 0]
click at [598, 305] on button "Review" at bounding box center [595, 313] width 36 height 16
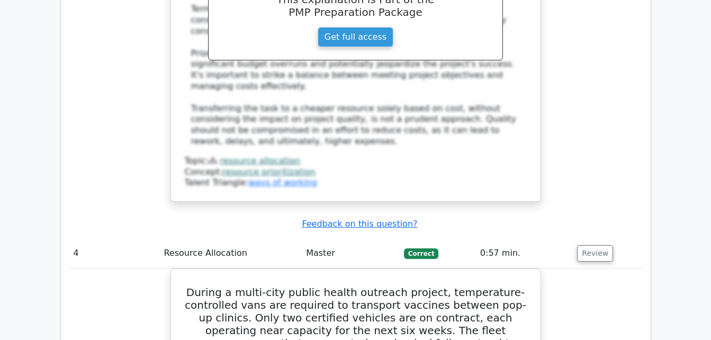
scroll to position [2311, 0]
